Goal: Information Seeking & Learning: Find specific fact

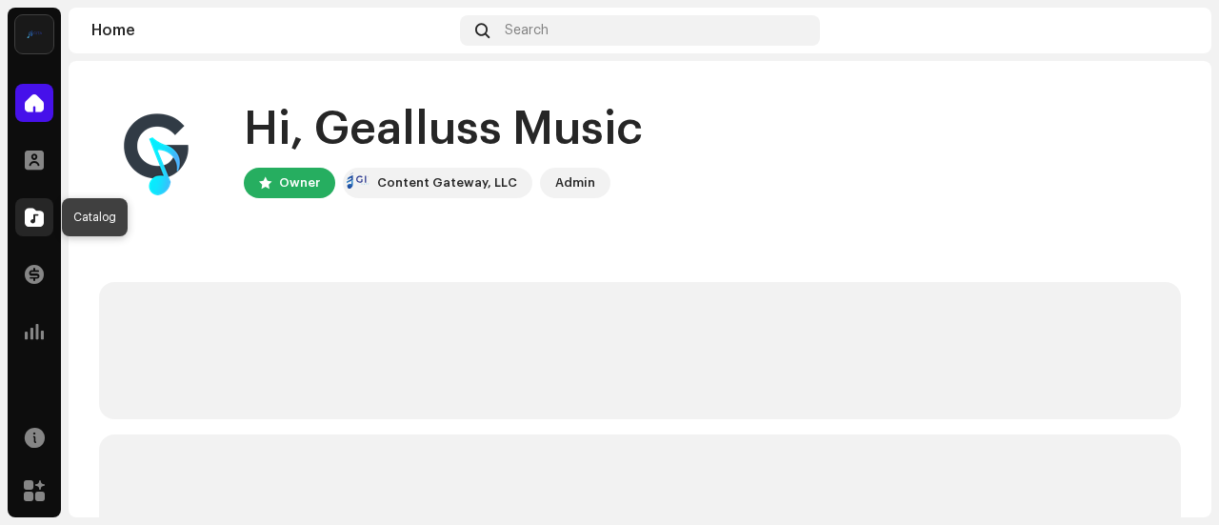
click at [23, 209] on div at bounding box center [34, 217] width 38 height 38
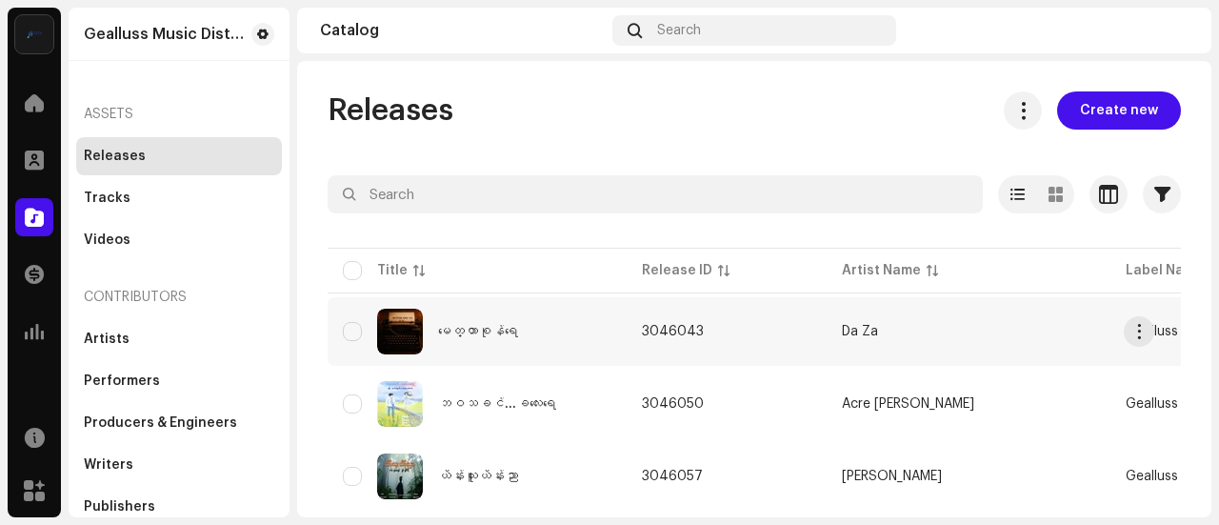
click at [531, 339] on div "မေတ္တာစုန်ရေ" at bounding box center [477, 332] width 269 height 46
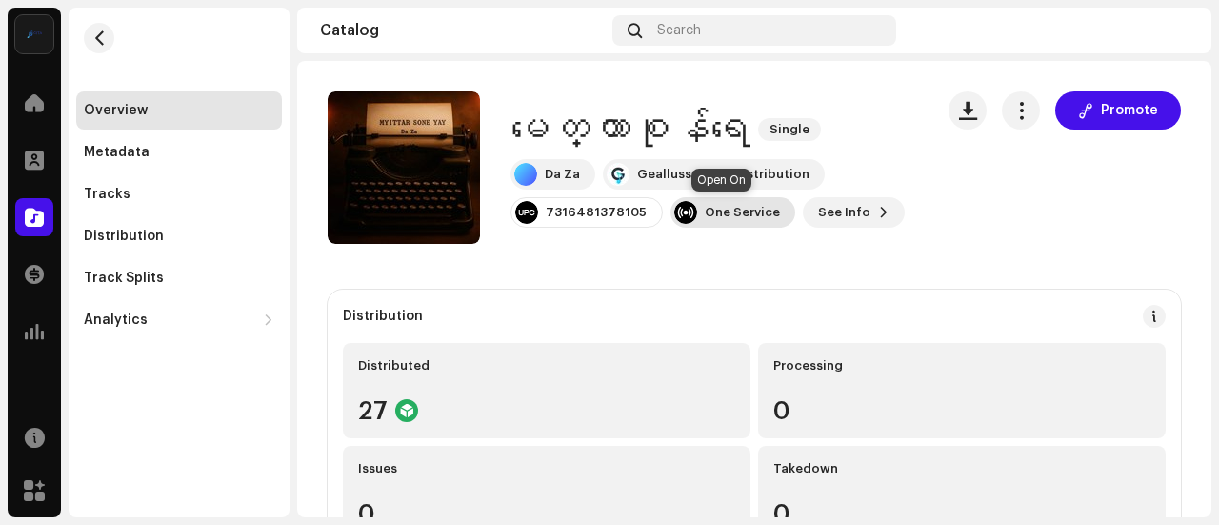
click at [692, 217] on div "One Service" at bounding box center [733, 212] width 125 height 30
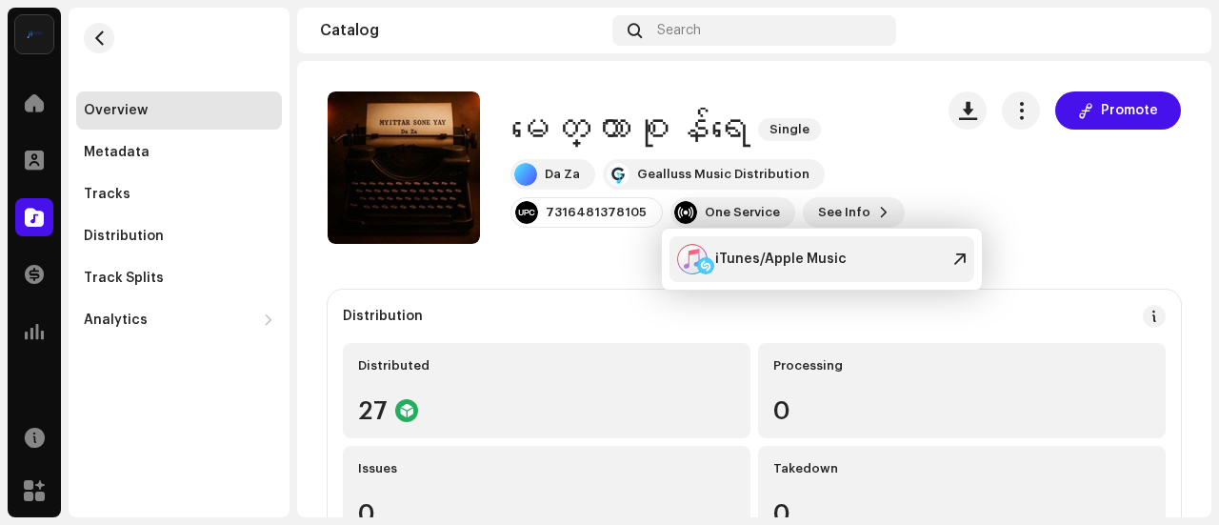
click at [743, 263] on div "iTunes/Apple Music" at bounding box center [780, 258] width 131 height 15
